Goal: Information Seeking & Learning: Check status

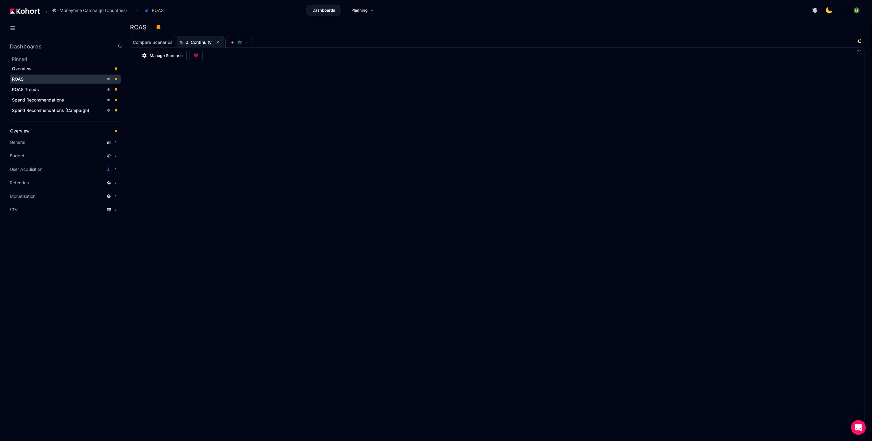
scroll to position [0, 0]
click at [69, 77] on div "ROAS" at bounding box center [58, 79] width 92 height 6
click at [76, 81] on div "ROAS" at bounding box center [58, 79] width 92 height 6
click at [350, 63] on div at bounding box center [497, 243] width 735 height 390
